Goal: Find specific page/section: Find specific page/section

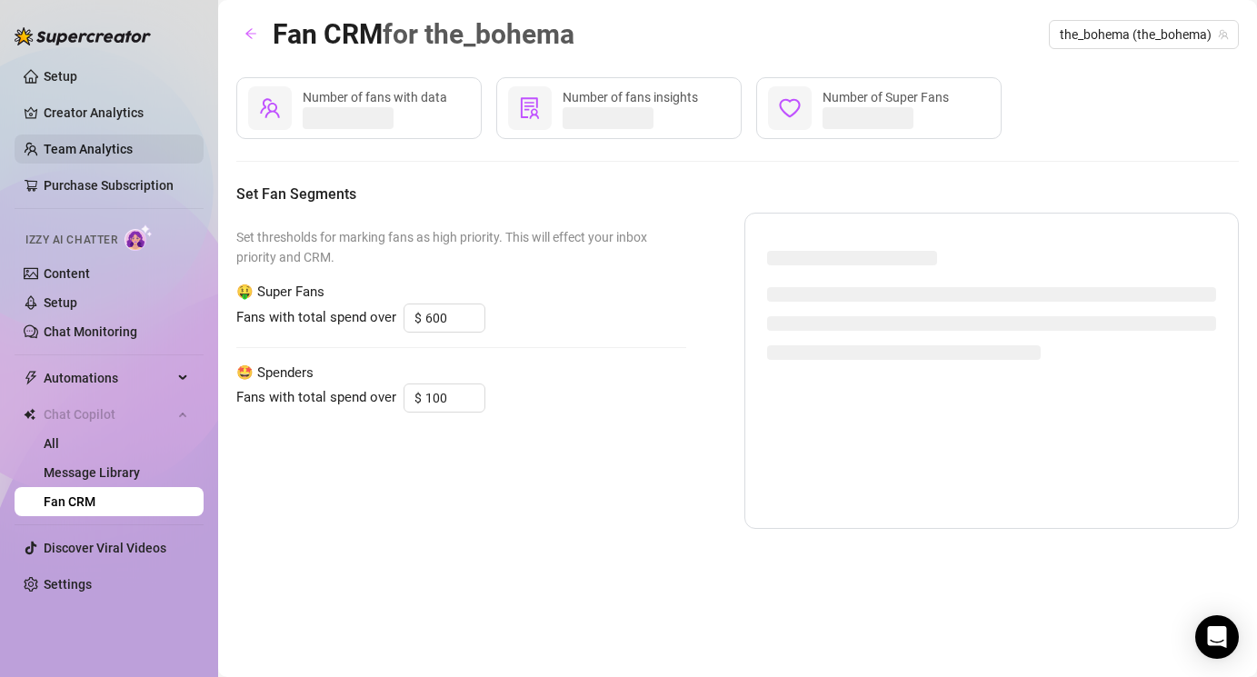
click at [78, 142] on link "Team Analytics" at bounding box center [88, 149] width 89 height 15
